Goal: Information Seeking & Learning: Learn about a topic

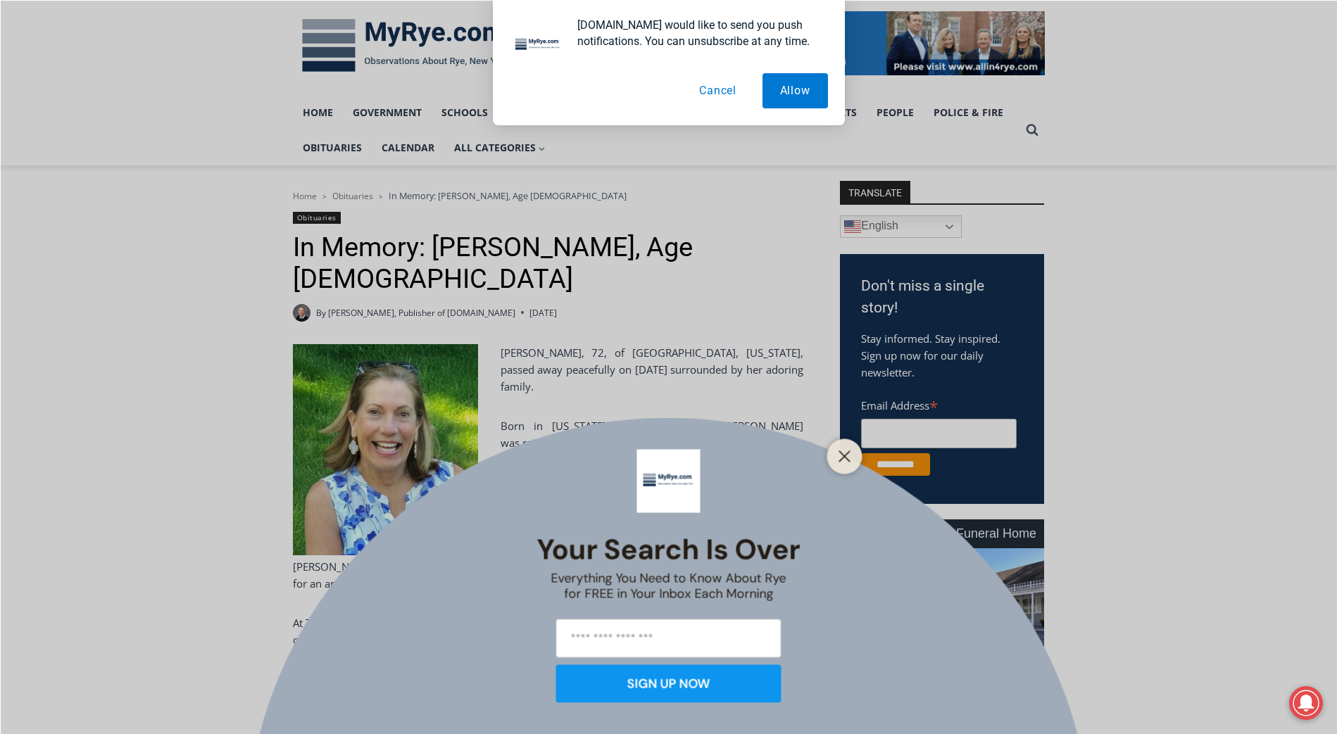
scroll to position [282, 0]
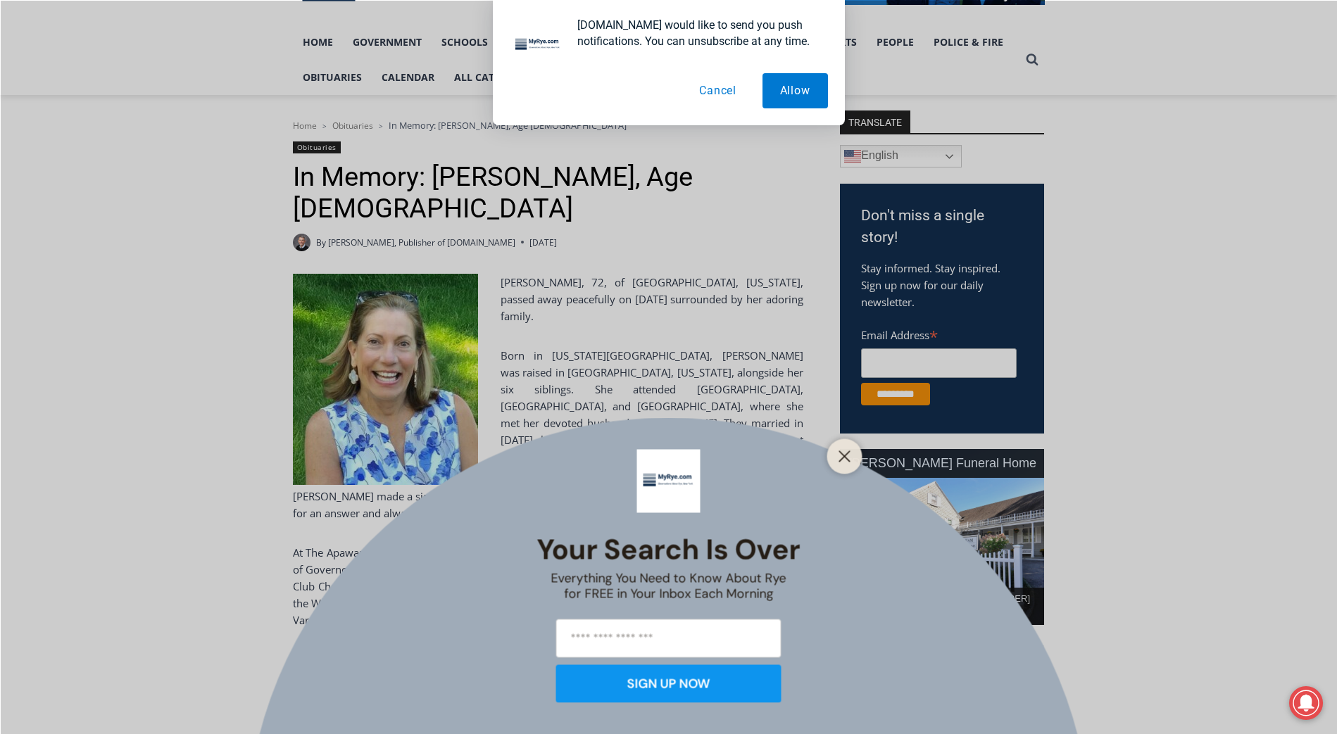
click at [714, 92] on button "Cancel" at bounding box center [717, 90] width 72 height 35
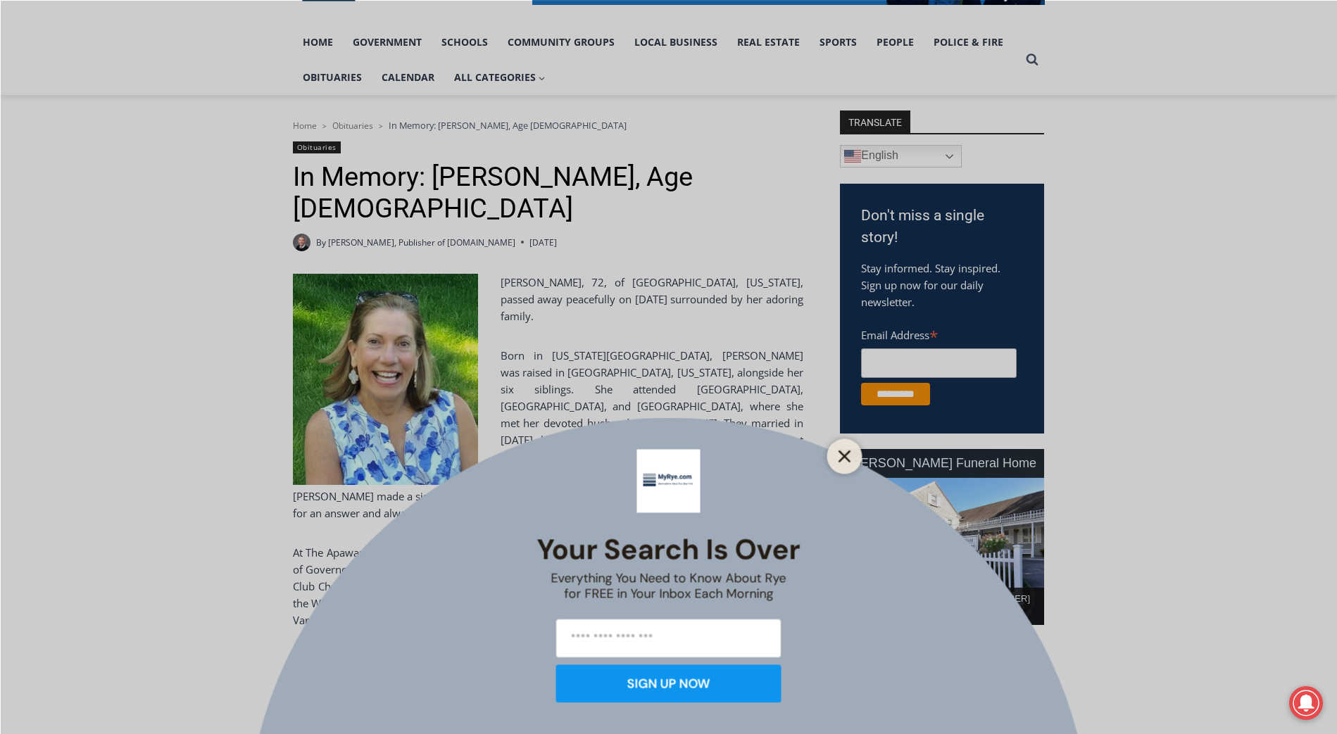
click at [845, 450] on icon "Close" at bounding box center [844, 456] width 13 height 13
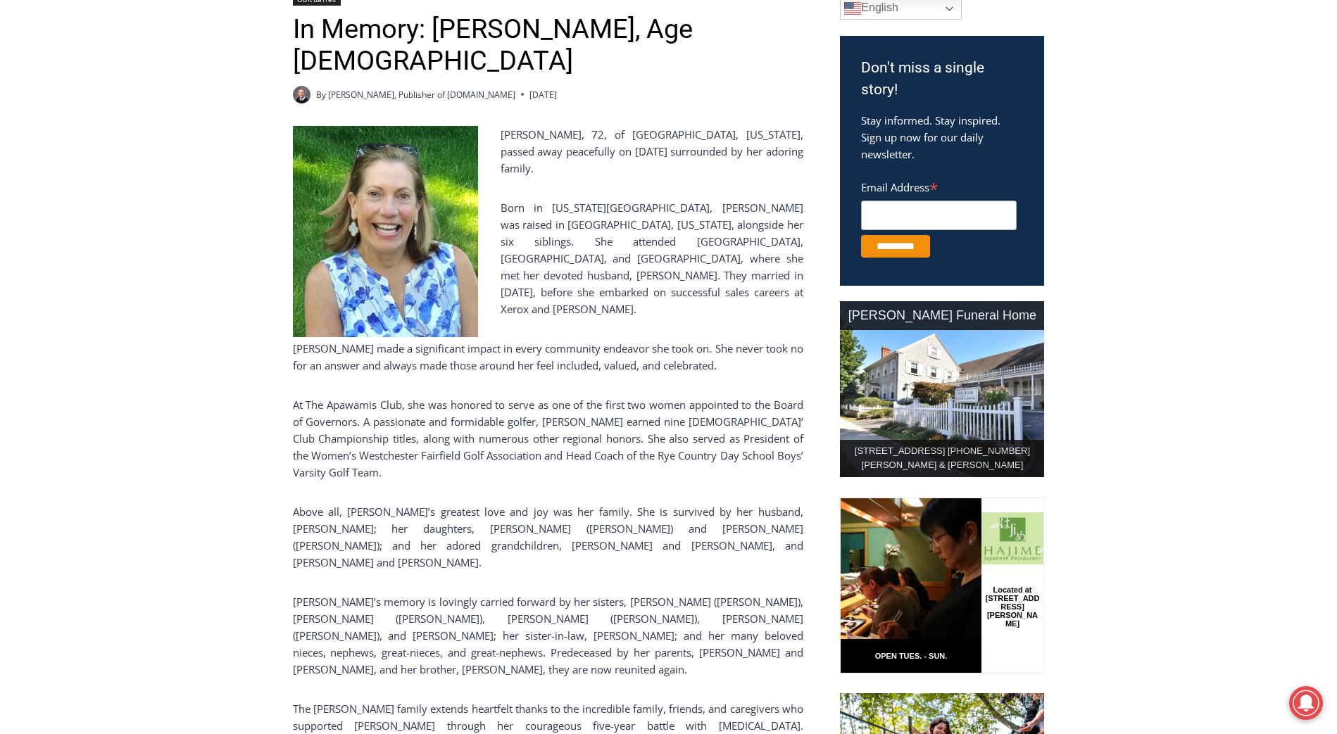
drag, startPoint x: 565, startPoint y: 287, endPoint x: 565, endPoint y: 311, distance: 23.9
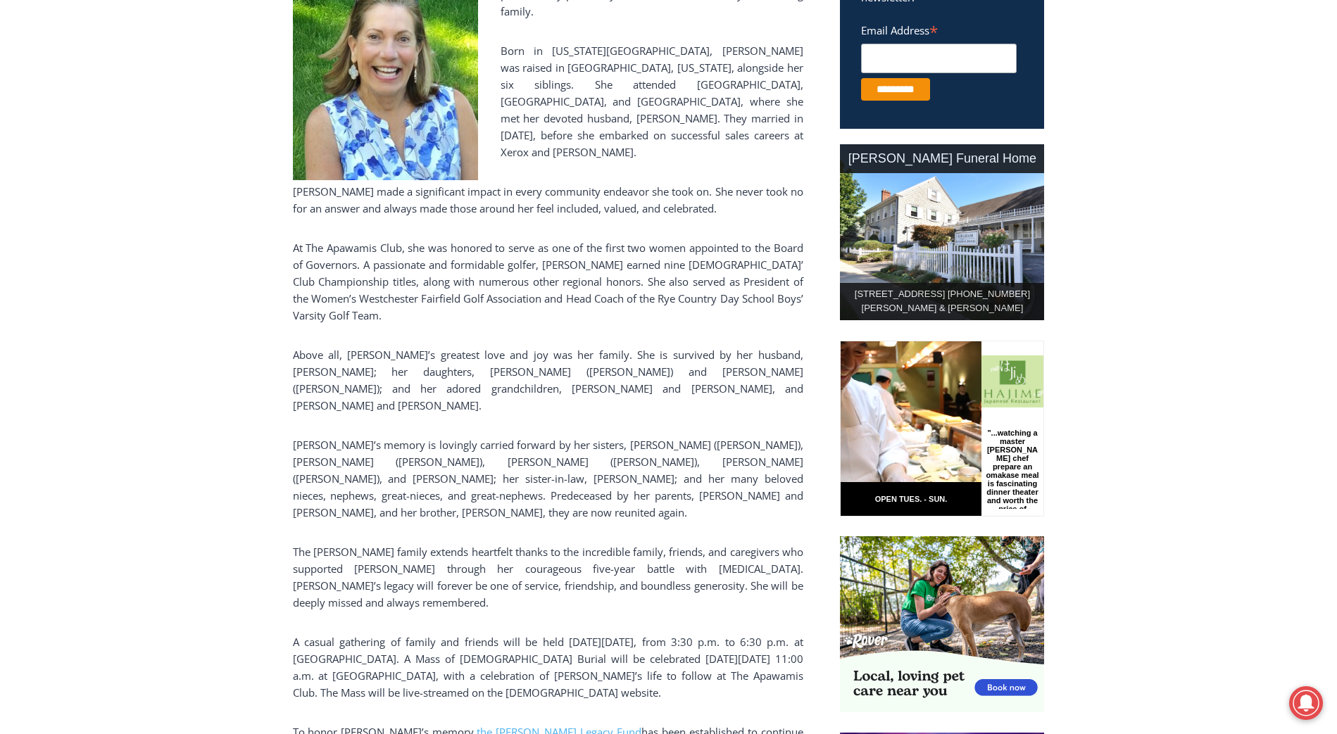
drag, startPoint x: 565, startPoint y: 311, endPoint x: 562, endPoint y: 332, distance: 20.5
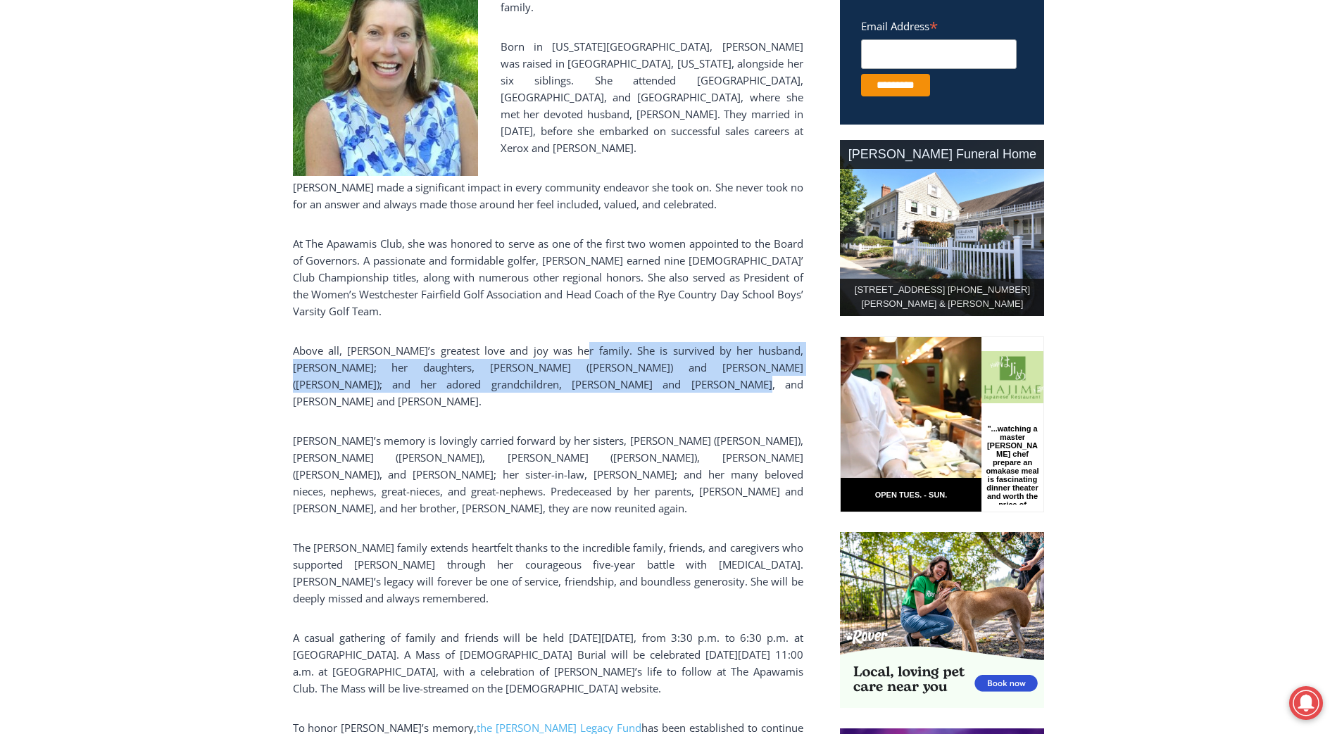
drag, startPoint x: 571, startPoint y: 321, endPoint x: 598, endPoint y: 381, distance: 65.5
click at [598, 381] on div "[PERSON_NAME], 72, of [GEOGRAPHIC_DATA], [US_STATE], passed away peacefully on …" at bounding box center [548, 402] width 510 height 874
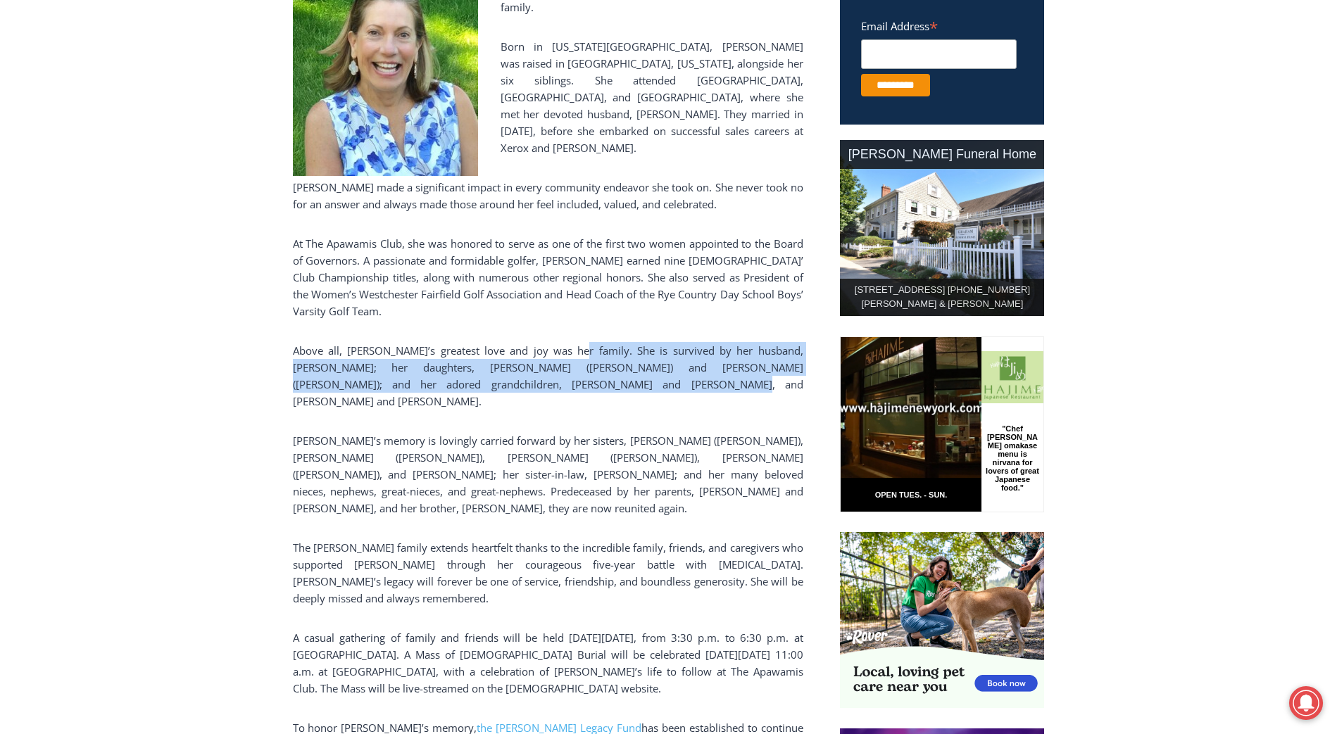
click at [598, 381] on p "Above all, [PERSON_NAME]’s greatest love and joy was her family. She is survive…" at bounding box center [548, 376] width 510 height 68
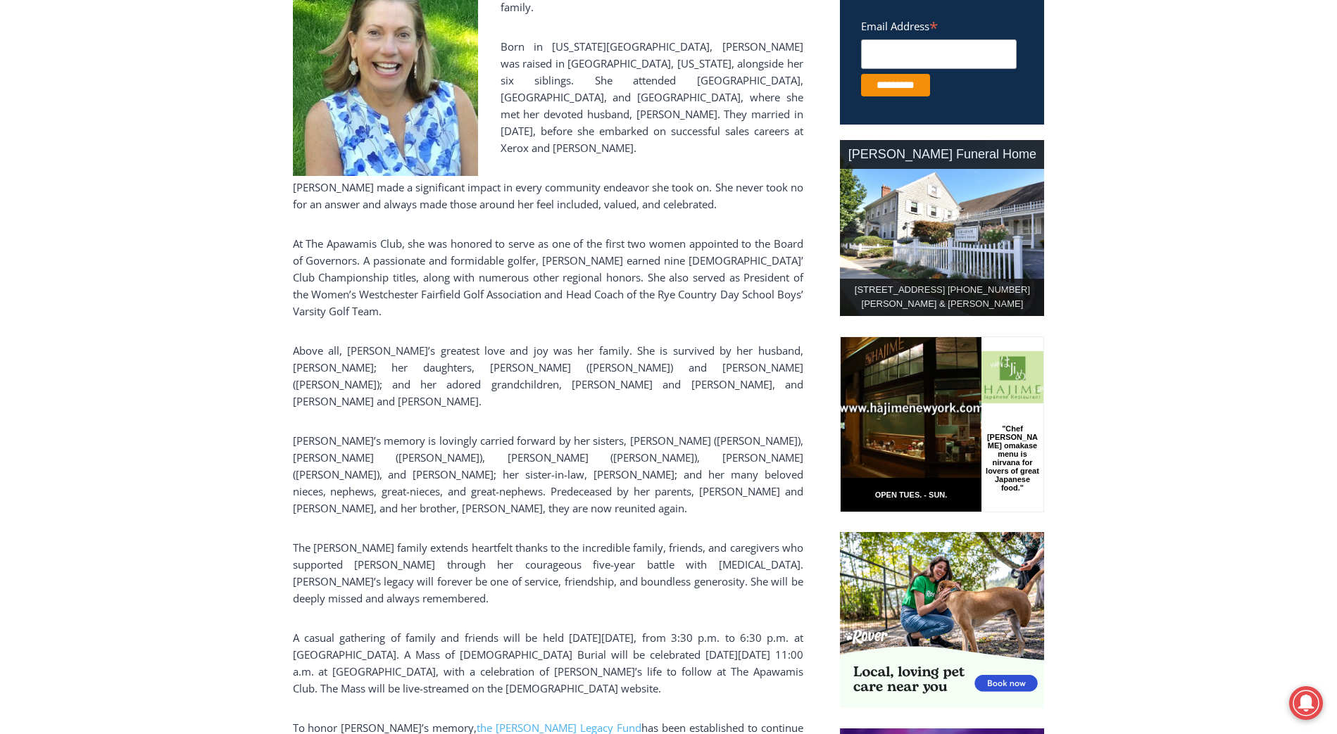
click at [598, 381] on p "Above all, [PERSON_NAME]’s greatest love and joy was her family. She is survive…" at bounding box center [548, 376] width 510 height 68
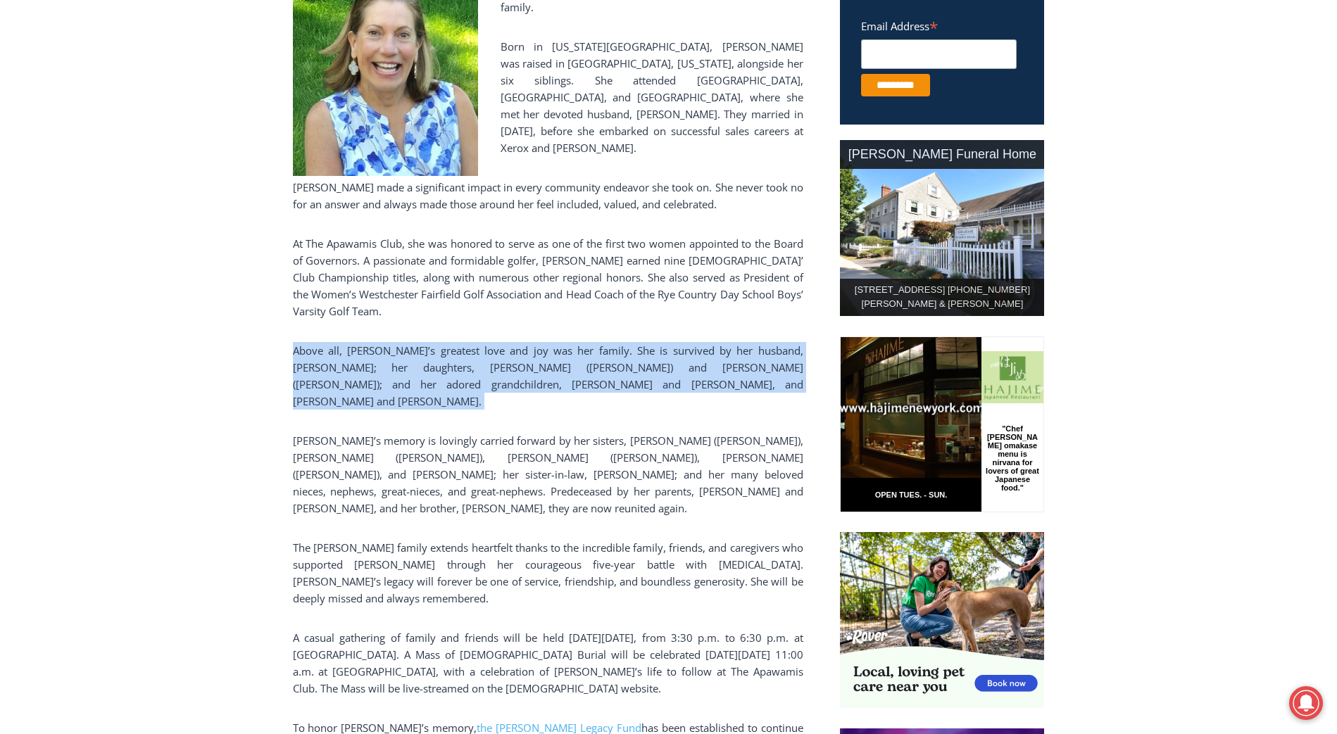
click at [598, 381] on p "Above all, [PERSON_NAME]’s greatest love and joy was her family. She is survive…" at bounding box center [548, 376] width 510 height 68
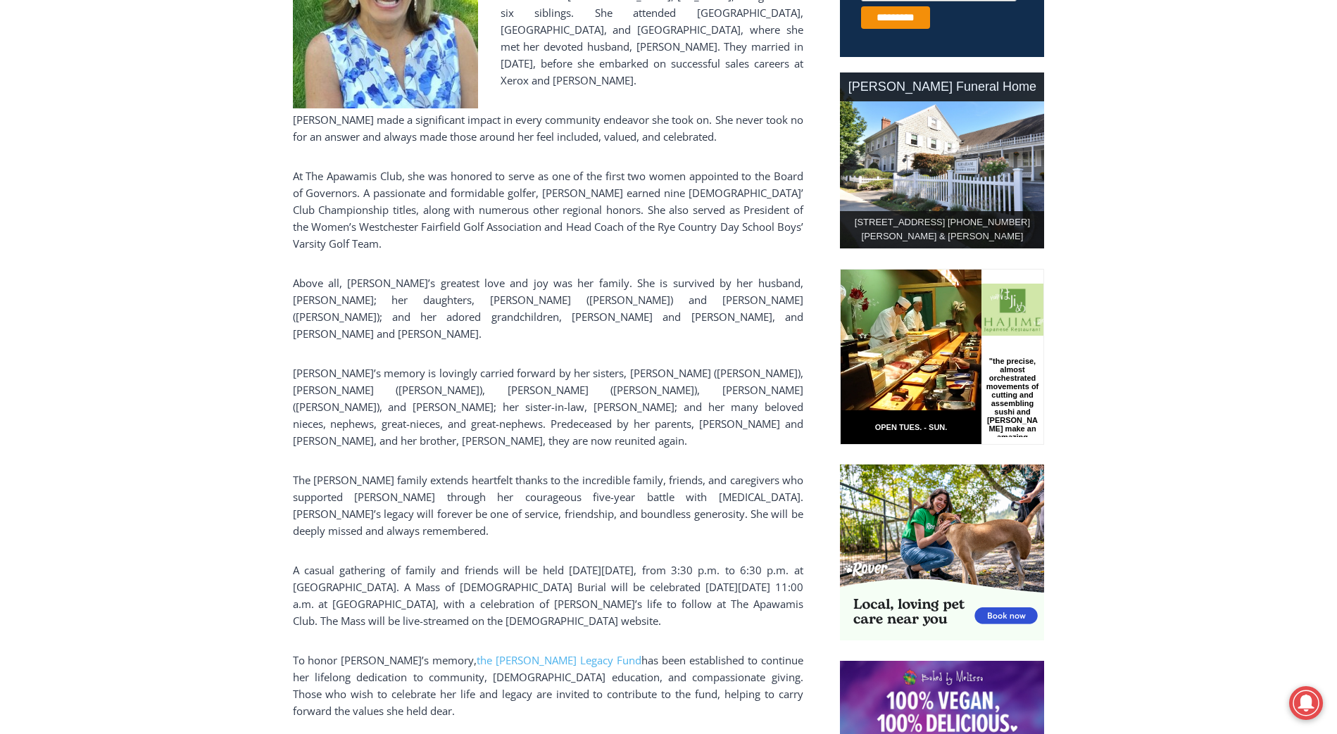
scroll to position [663, 0]
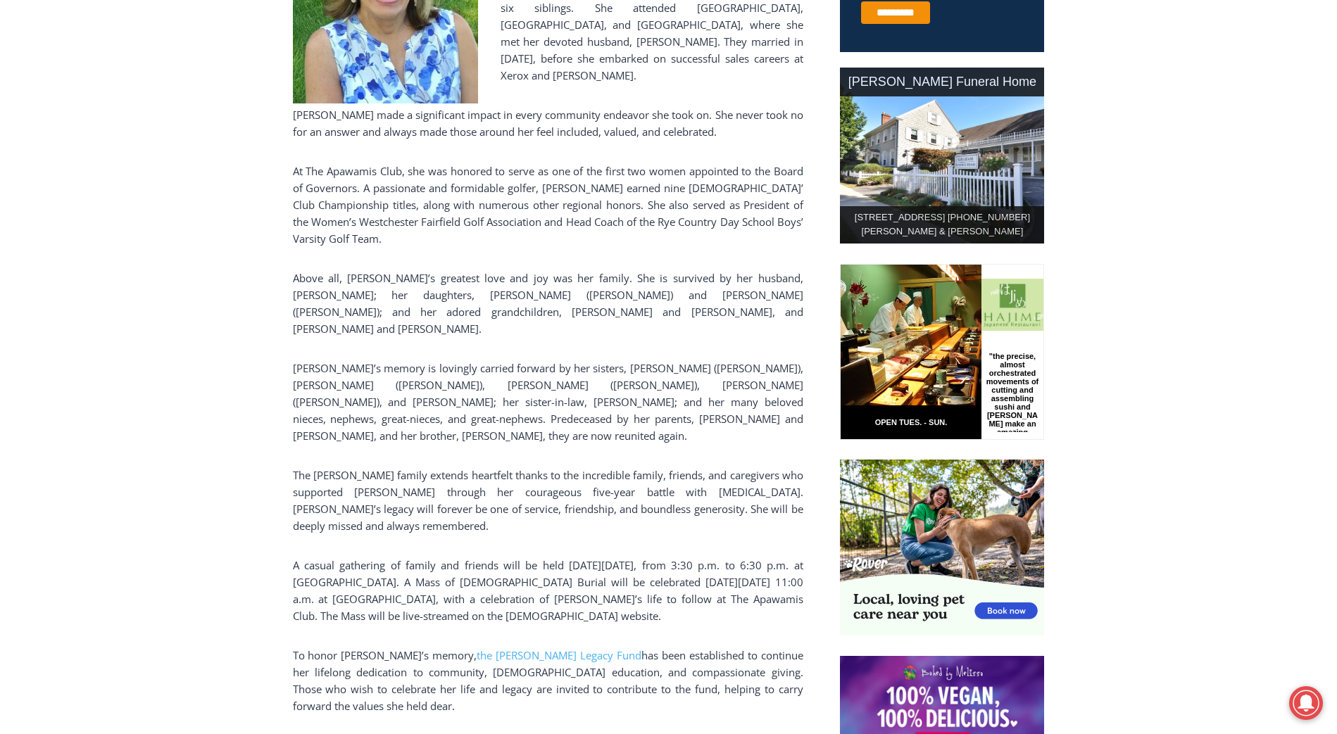
drag, startPoint x: 598, startPoint y: 320, endPoint x: 595, endPoint y: 336, distance: 17.1
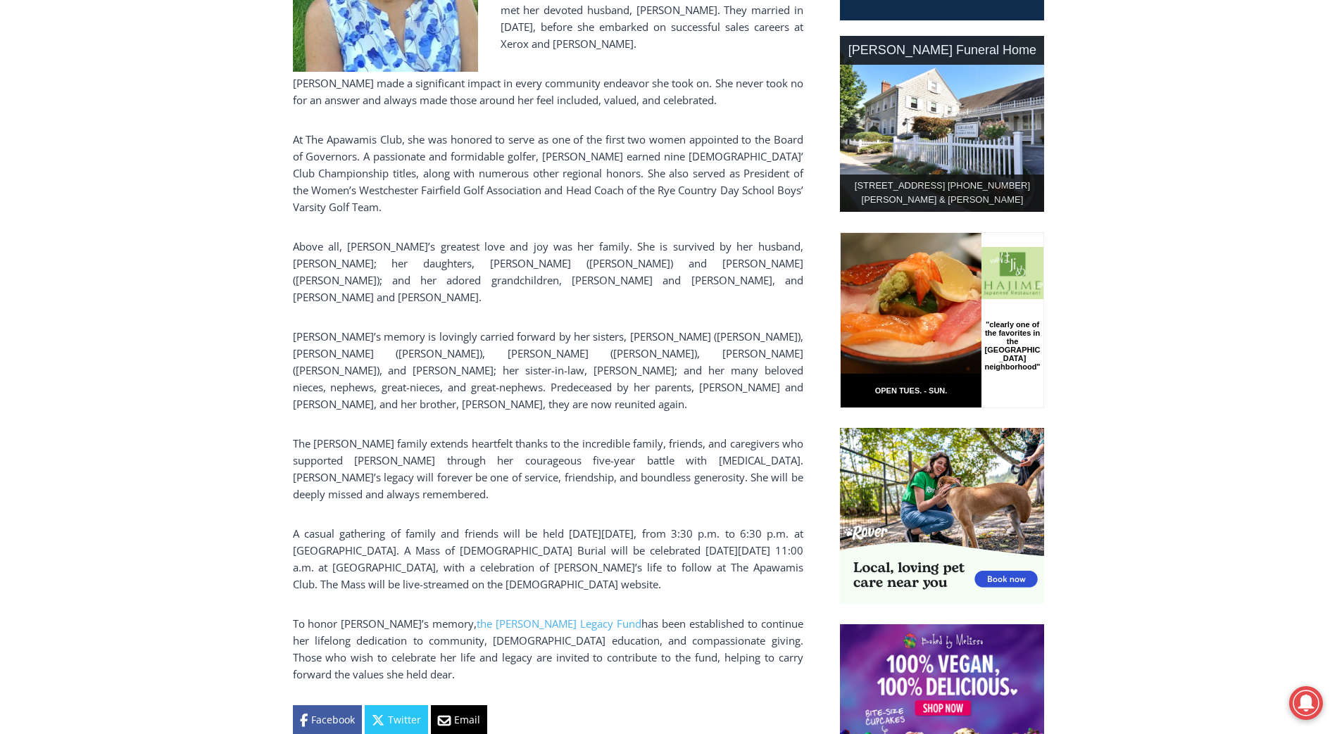
drag, startPoint x: 603, startPoint y: 322, endPoint x: 597, endPoint y: 341, distance: 19.8
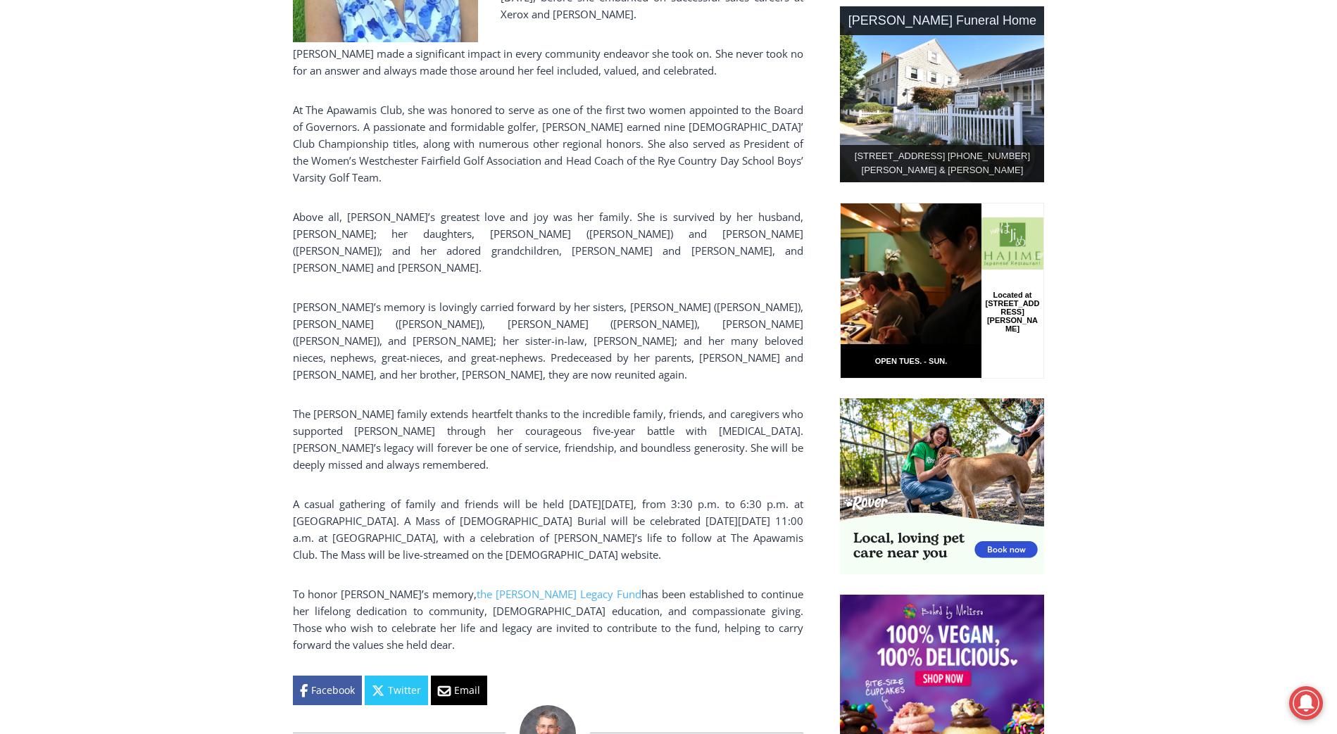
drag, startPoint x: 597, startPoint y: 341, endPoint x: 587, endPoint y: 360, distance: 22.0
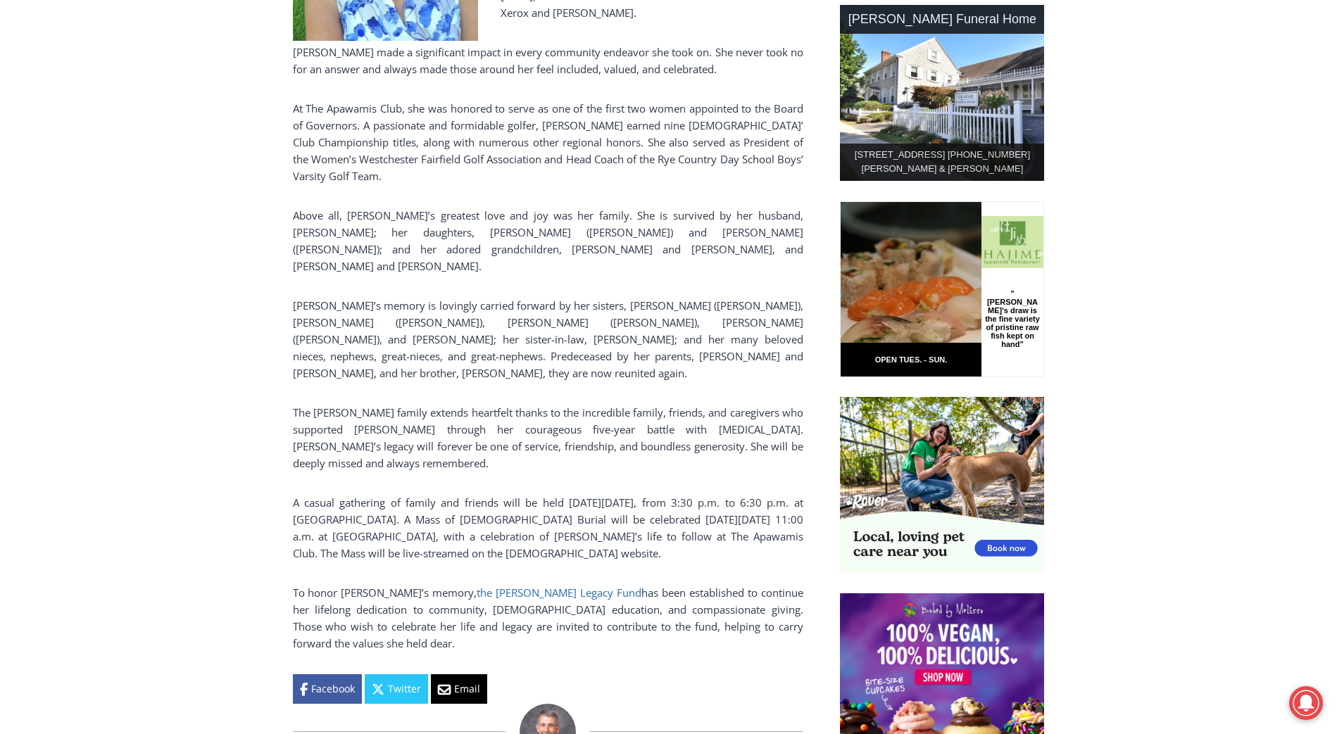
scroll to position [374, 0]
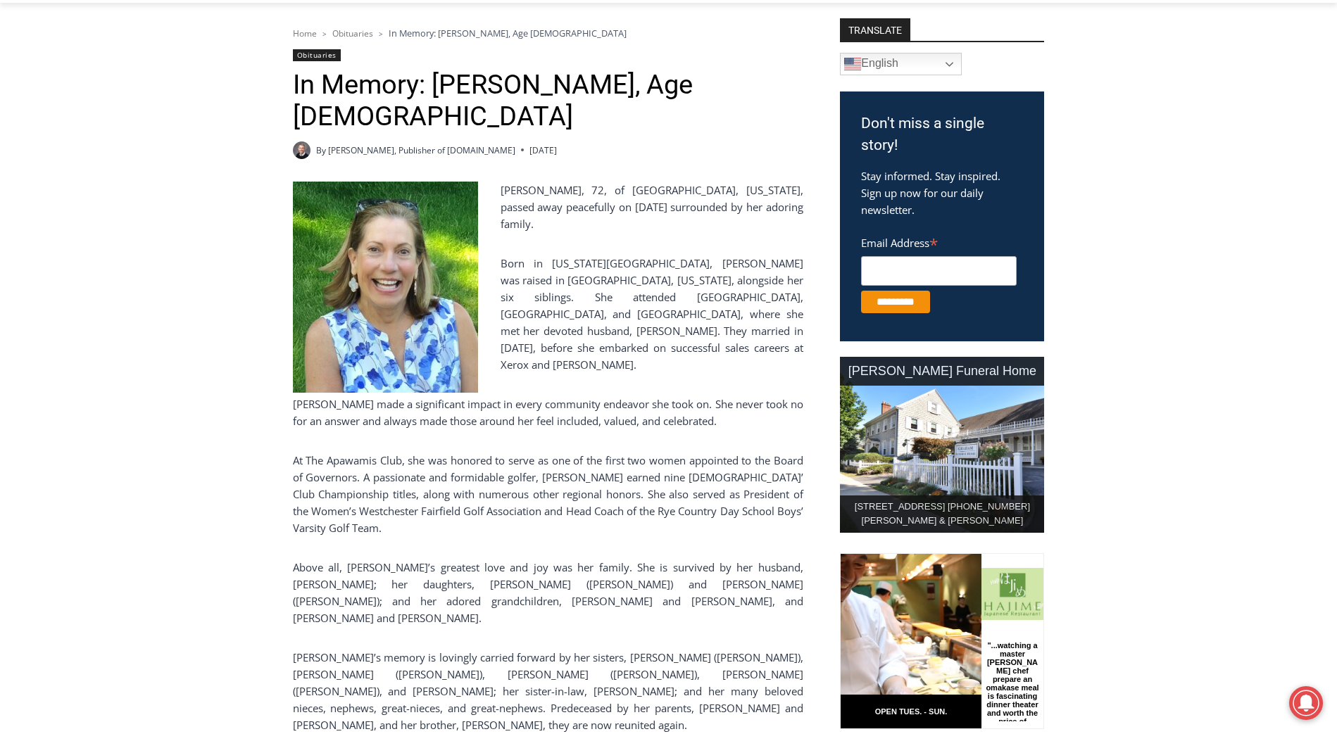
click at [529, 179] on div "Home > Obituaries > In Memory: [PERSON_NAME], Age [DEMOGRAPHIC_DATA] Obituaries…" at bounding box center [548, 541] width 510 height 1030
click at [529, 188] on p "[PERSON_NAME], 72, of [GEOGRAPHIC_DATA], [US_STATE], passed away peacefully on …" at bounding box center [548, 207] width 510 height 51
drag, startPoint x: 529, startPoint y: 188, endPoint x: 601, endPoint y: 188, distance: 71.8
click at [601, 188] on p "[PERSON_NAME], 72, of [GEOGRAPHIC_DATA], [US_STATE], passed away peacefully on …" at bounding box center [548, 207] width 510 height 51
